Goal: Task Accomplishment & Management: Use online tool/utility

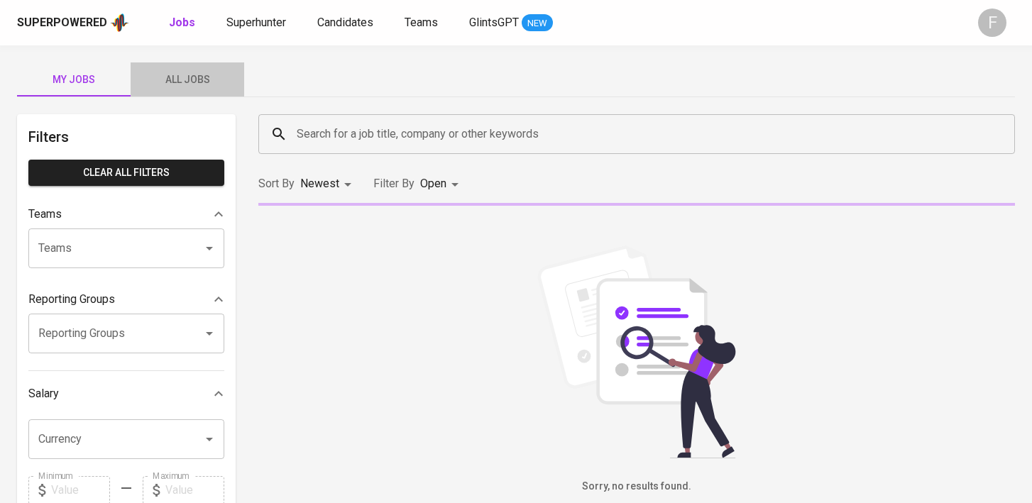
click at [178, 80] on span "All Jobs" at bounding box center [187, 80] width 97 height 18
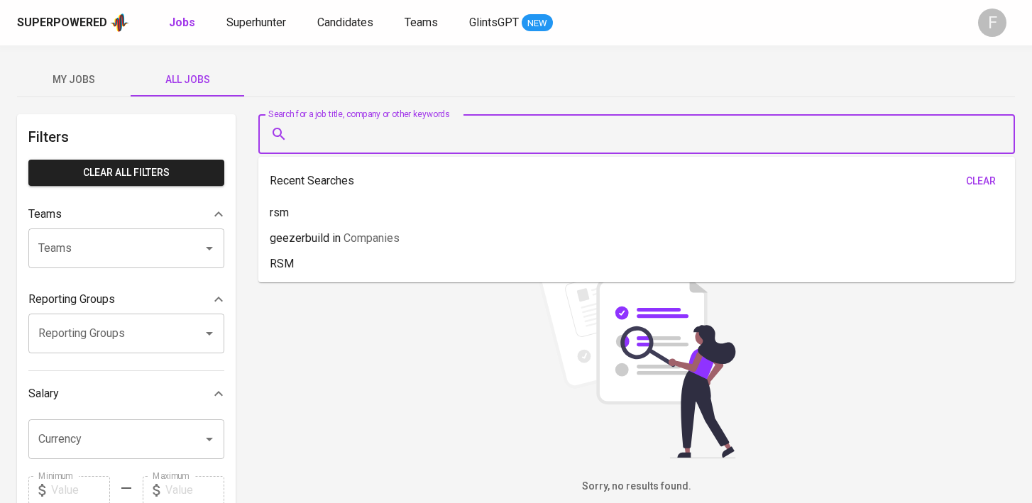
click at [349, 141] on input "Search for a job title, company or other keywords" at bounding box center [640, 134] width 694 height 27
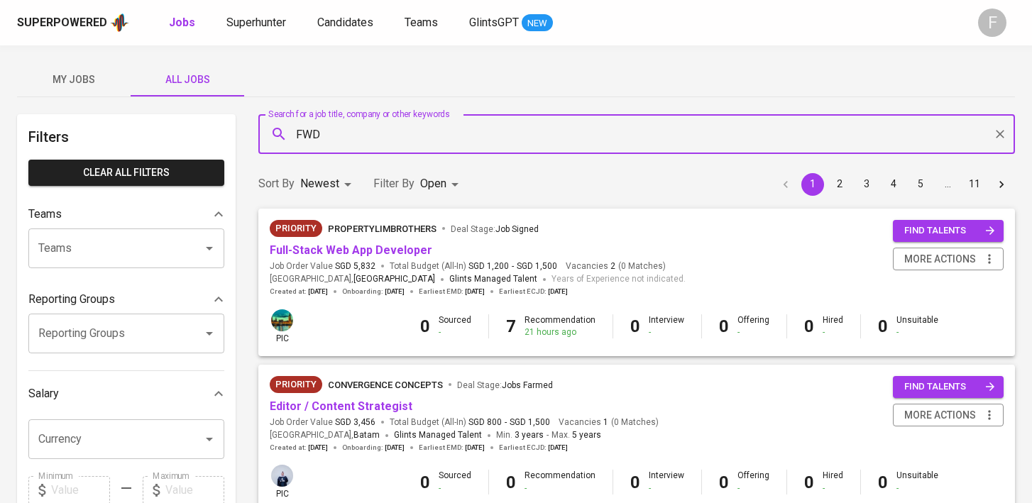
type input "FWD"
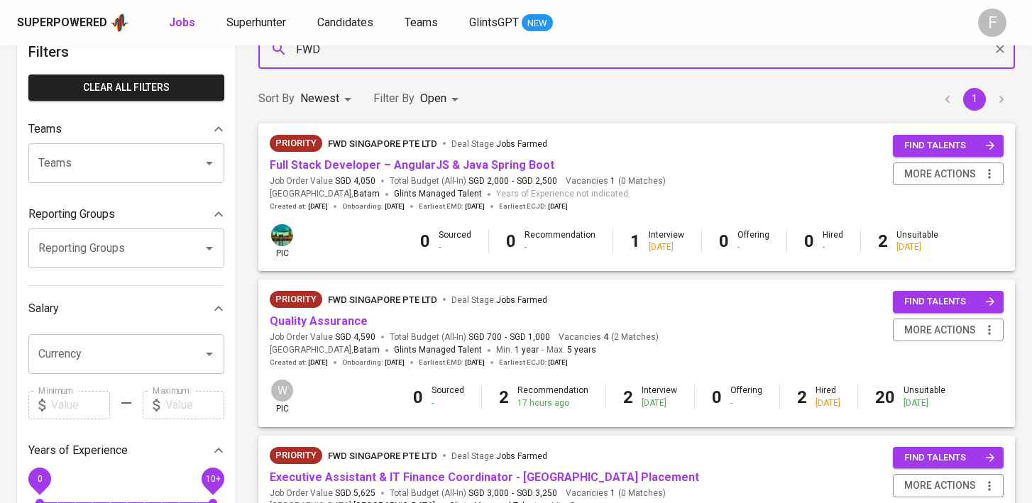
scroll to position [92, 0]
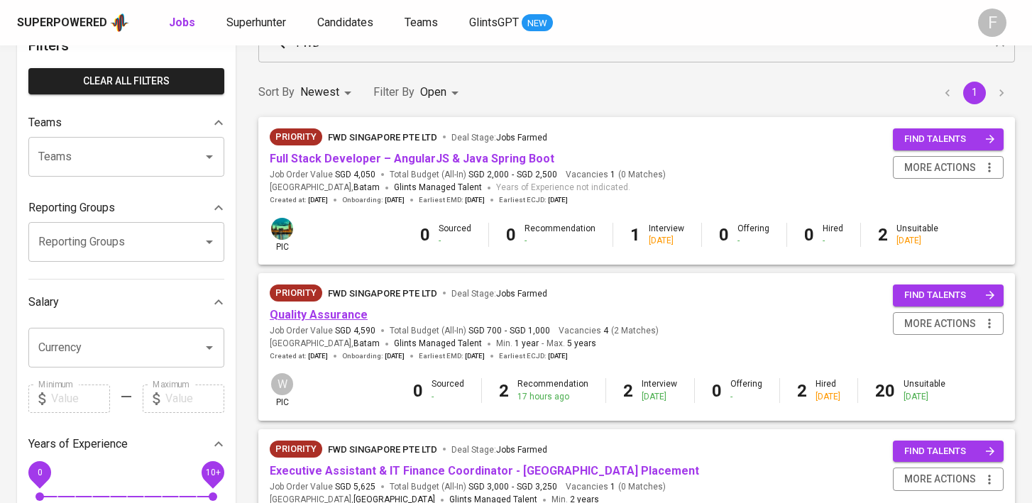
click at [327, 315] on link "Quality Assurance" at bounding box center [319, 314] width 98 height 13
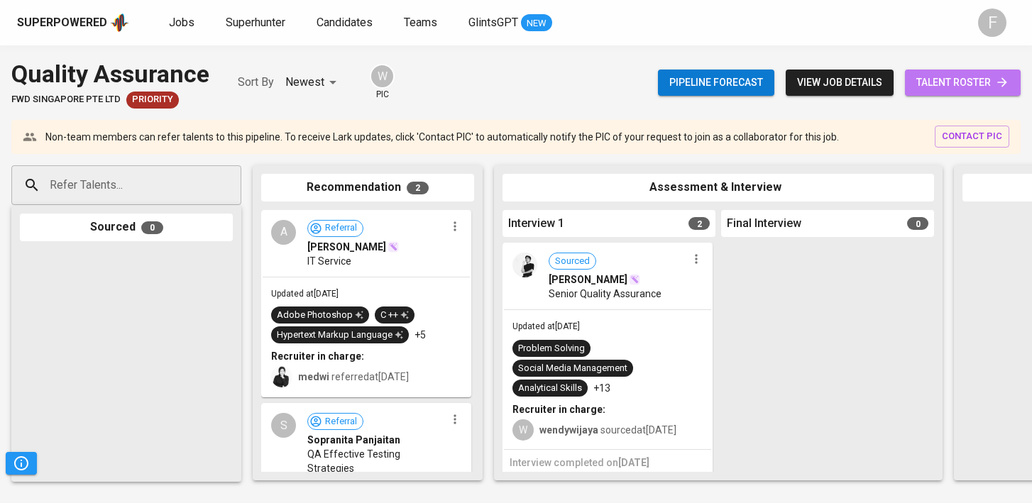
click at [937, 82] on span "talent roster" at bounding box center [963, 83] width 93 height 18
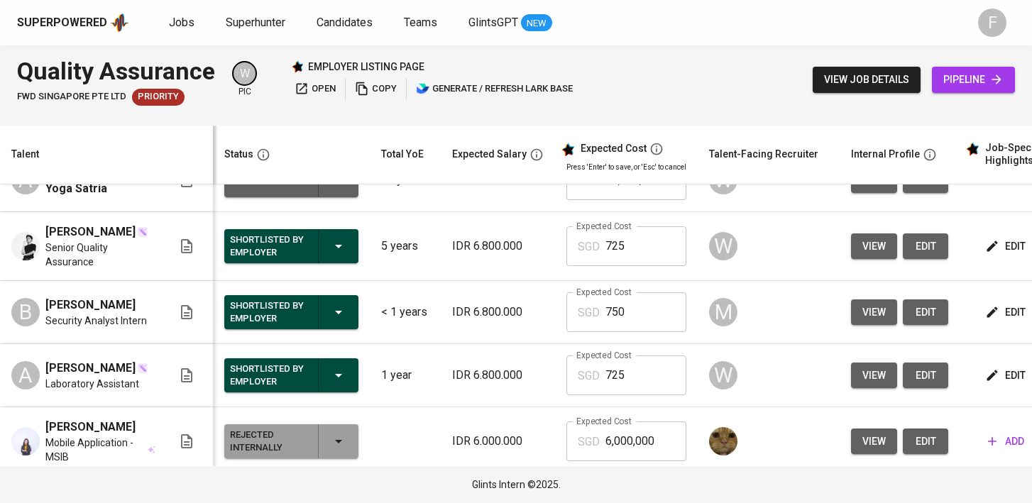
scroll to position [0, 183]
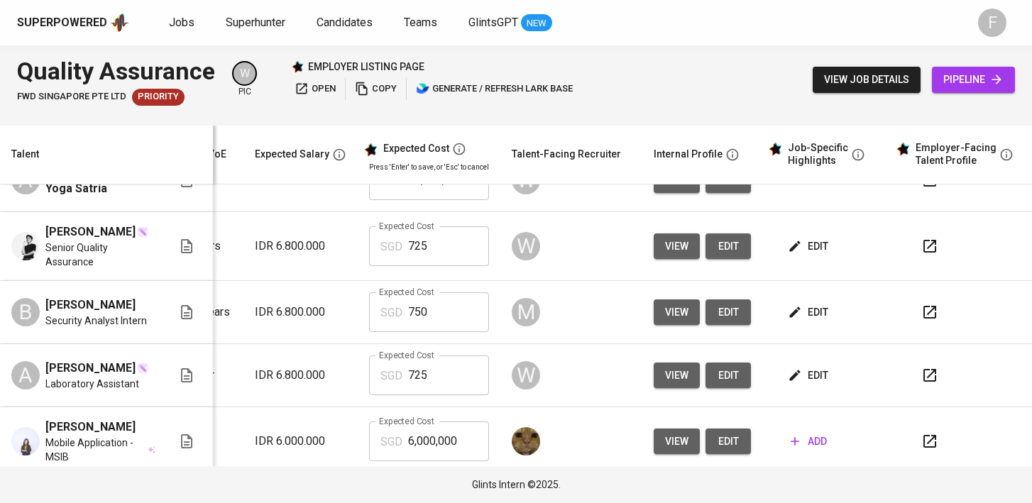
click at [924, 319] on icon "button" at bounding box center [930, 312] width 13 height 13
